Goal: Task Accomplishment & Management: Use online tool/utility

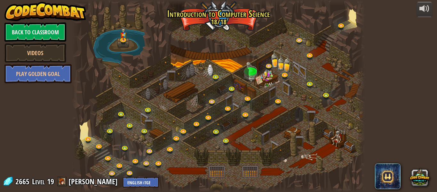
click at [51, 36] on link "Back to Classroom" at bounding box center [35, 31] width 62 height 19
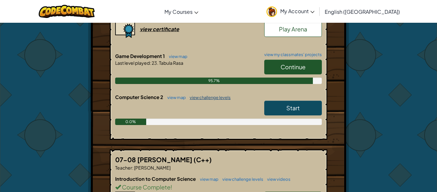
scroll to position [171, 0]
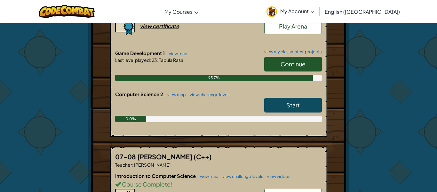
click at [302, 71] on link "Continue" at bounding box center [293, 64] width 58 height 15
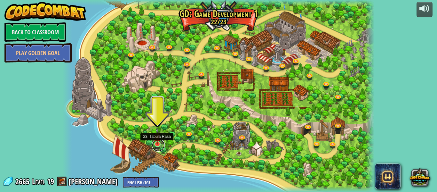
click at [159, 146] on link at bounding box center [158, 144] width 13 height 13
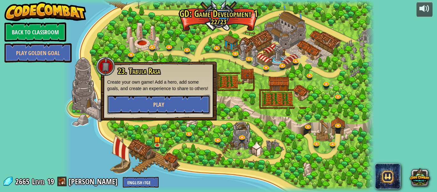
click at [184, 108] on button "Play" at bounding box center [158, 104] width 103 height 19
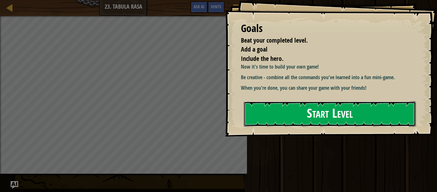
click at [272, 111] on button "Start Level" at bounding box center [330, 113] width 172 height 25
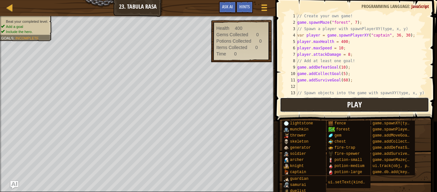
click at [369, 102] on button "Play" at bounding box center [354, 104] width 149 height 15
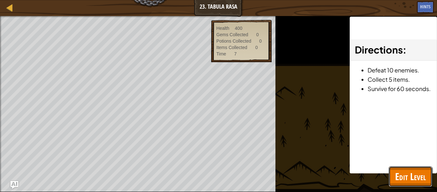
click at [396, 175] on span "Edit Level" at bounding box center [410, 176] width 31 height 13
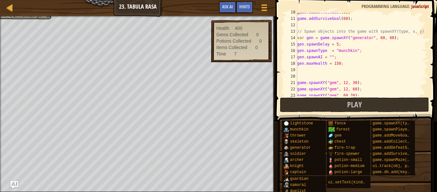
scroll to position [64, 0]
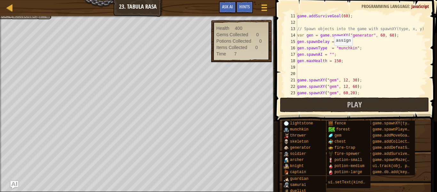
click at [331, 51] on div "game . addSurviveGoal ( 60 ) ; // Spawn objects into the game with spawnXY(type…" at bounding box center [361, 61] width 131 height 96
type textarea "gen.spawnAI = "AttackNearest";"
click at [342, 69] on div "game . addSurviveGoal ( 60 ) ; // Spawn objects into the game with spawnXY(type…" at bounding box center [361, 61] width 131 height 96
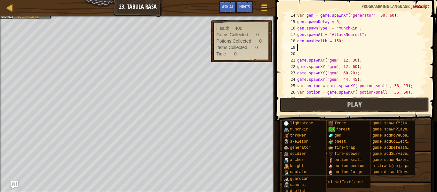
scroll to position [85, 0]
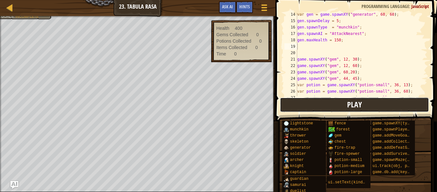
click at [363, 101] on button "Play" at bounding box center [354, 104] width 149 height 15
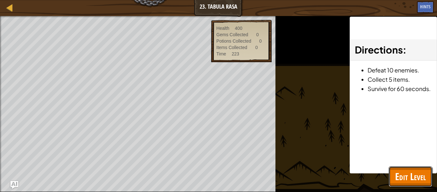
click at [397, 176] on span "Edit Level" at bounding box center [410, 176] width 31 height 13
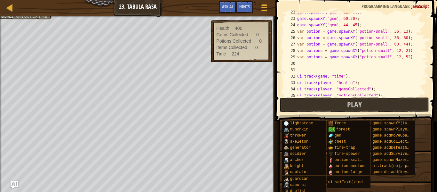
scroll to position [166, 0]
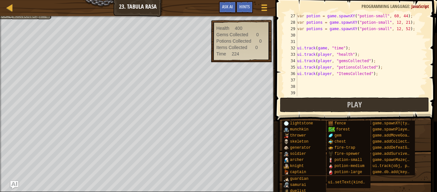
type textarea "ui.track(player, "ItemsCollected");"
click at [379, 75] on div "var potion = game . spawnXY ( "potion-small" , 60 , 44 ) ; var potions = game .…" at bounding box center [361, 61] width 131 height 96
click at [369, 74] on div "var potion = game . spawnXY ( "potion-small" , 60 , 44 ) ; var potions = game .…" at bounding box center [361, 61] width 131 height 96
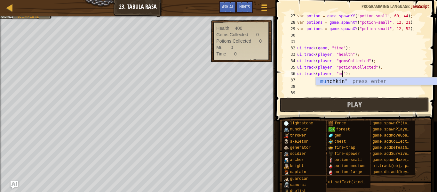
scroll to position [3, 7]
click at [334, 79] on div ""mun chkin" press enter" at bounding box center [376, 88] width 121 height 23
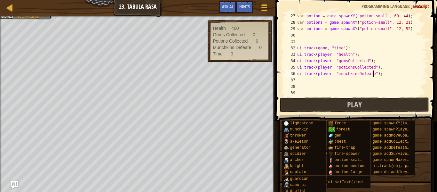
scroll to position [3, 12]
type textarea "ui.track(player, "munchkinsDefeated");"
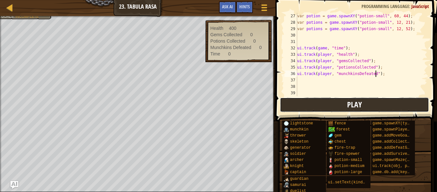
click at [353, 105] on span "Play" at bounding box center [354, 104] width 15 height 10
